Goal: Task Accomplishment & Management: Manage account settings

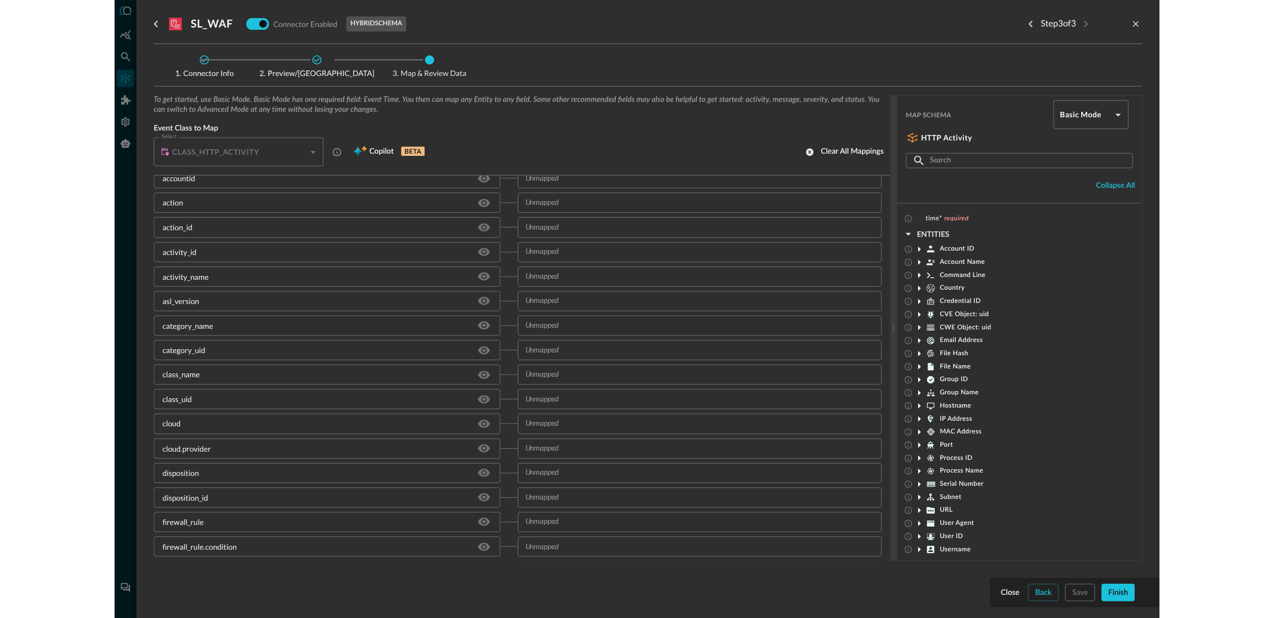
scroll to position [68, 0]
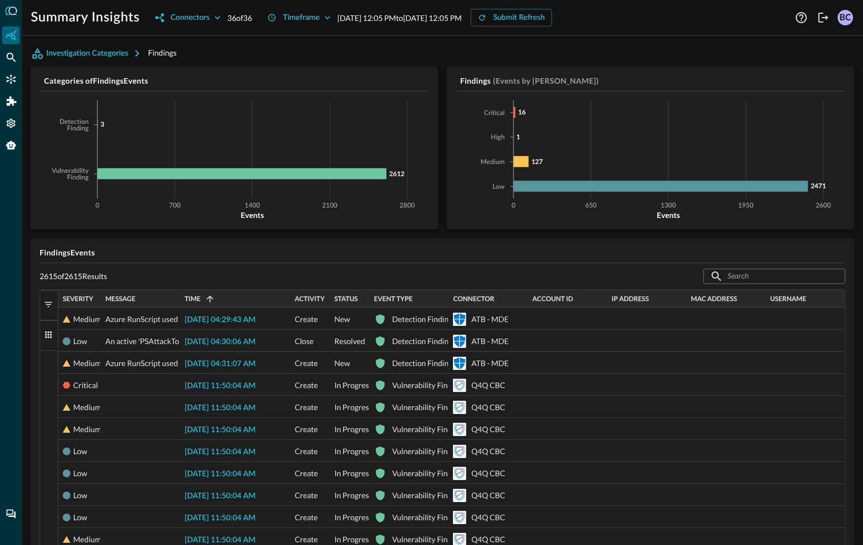
click at [642, 55] on div "Investigation Categories Findings" at bounding box center [443, 54] width 824 height 18
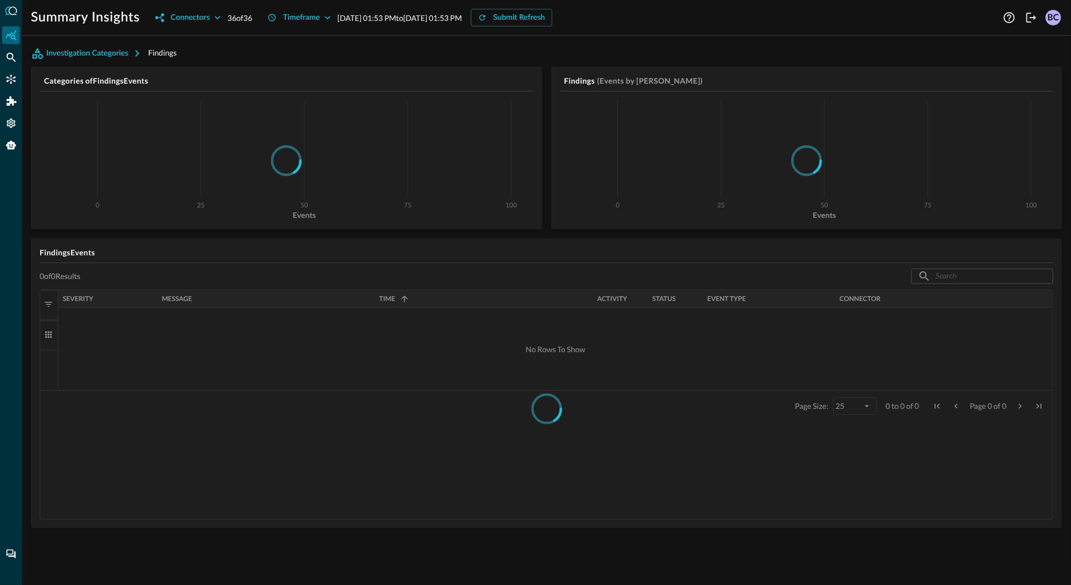
click at [1055, 15] on div "BC" at bounding box center [1053, 17] width 15 height 15
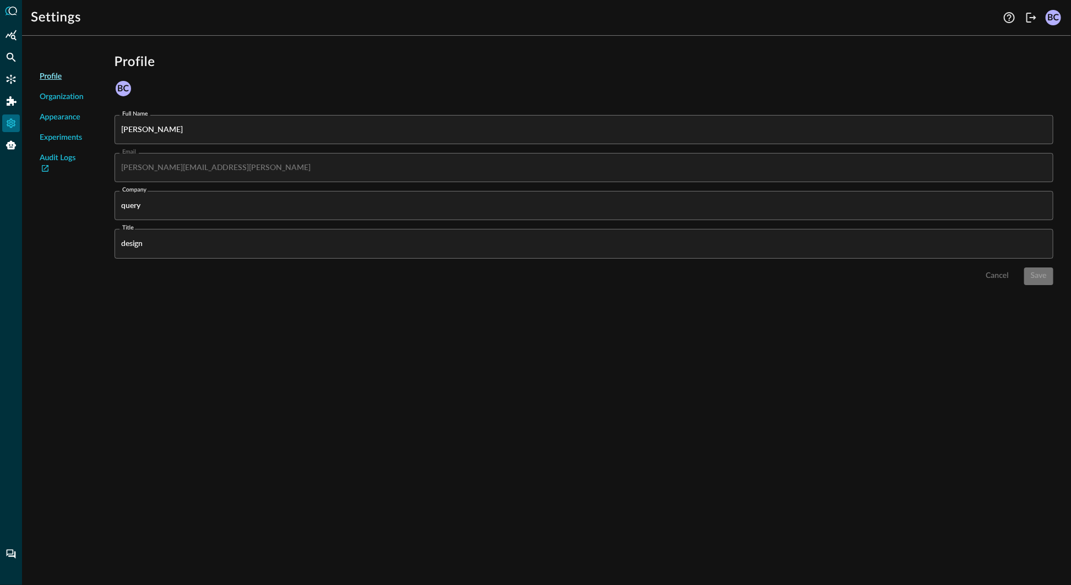
click at [1054, 17] on div "BC" at bounding box center [1053, 17] width 15 height 15
click at [1033, 19] on icon "Logout" at bounding box center [1031, 17] width 13 height 13
